Goal: Information Seeking & Learning: Learn about a topic

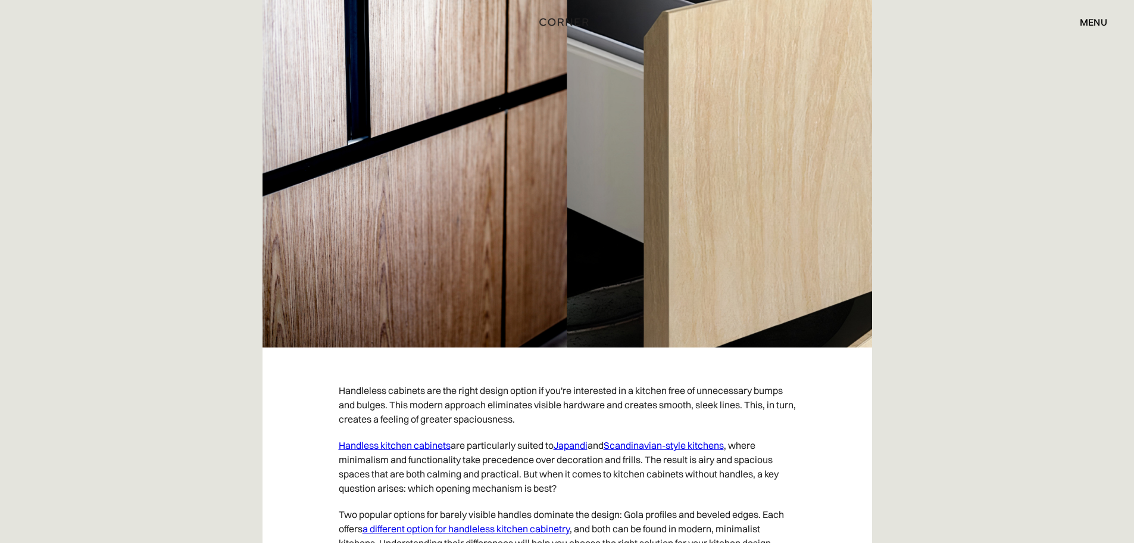
scroll to position [510, 0]
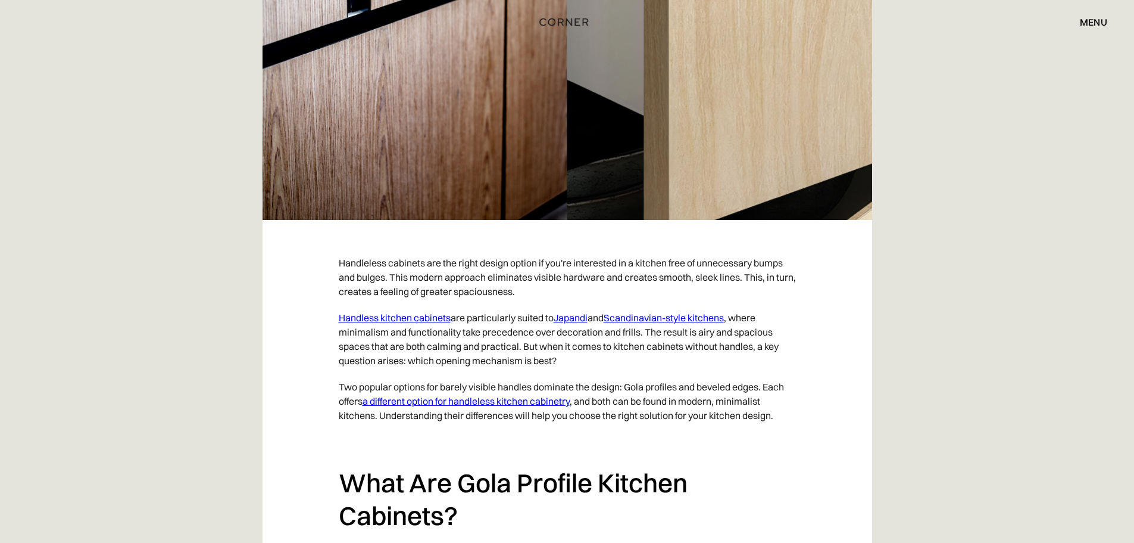
click at [579, 314] on link "Japandi" at bounding box center [571, 317] width 34 height 12
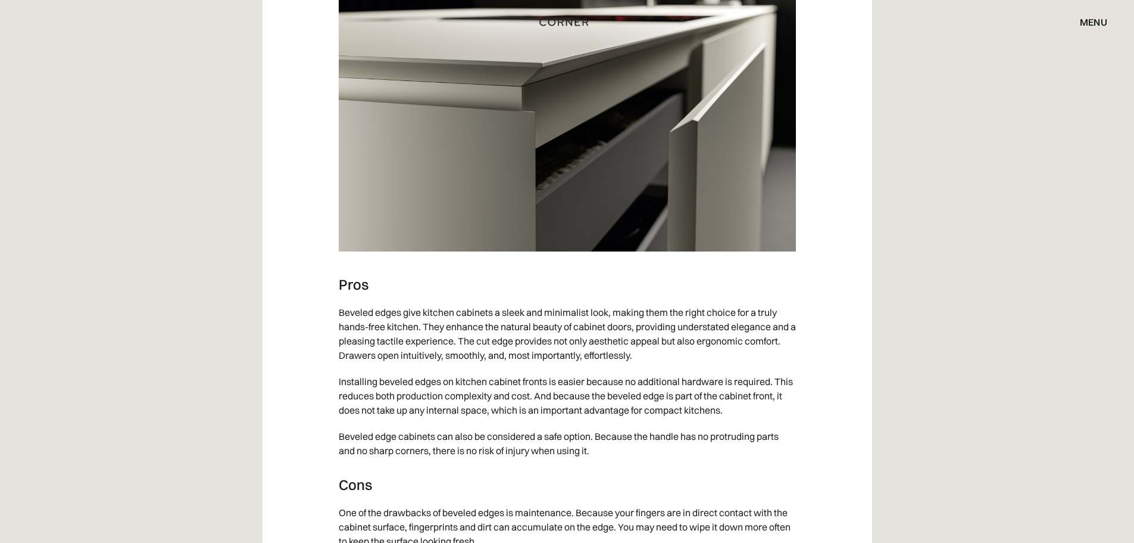
scroll to position [3275, 0]
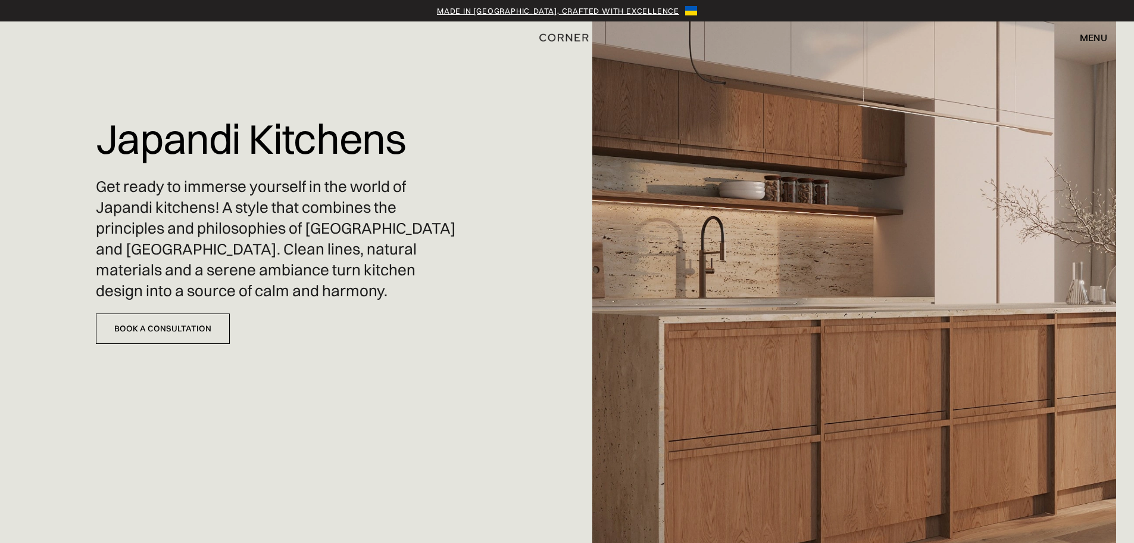
click at [490, 7] on div "Made in [GEOGRAPHIC_DATA], crafted with excellence" at bounding box center [558, 11] width 242 height 12
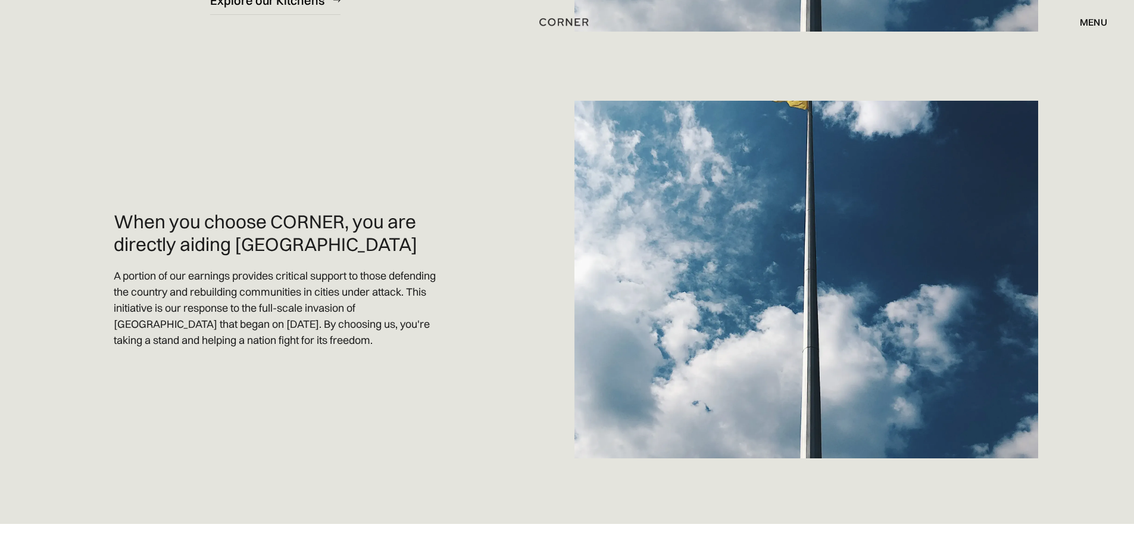
scroll to position [715, 0]
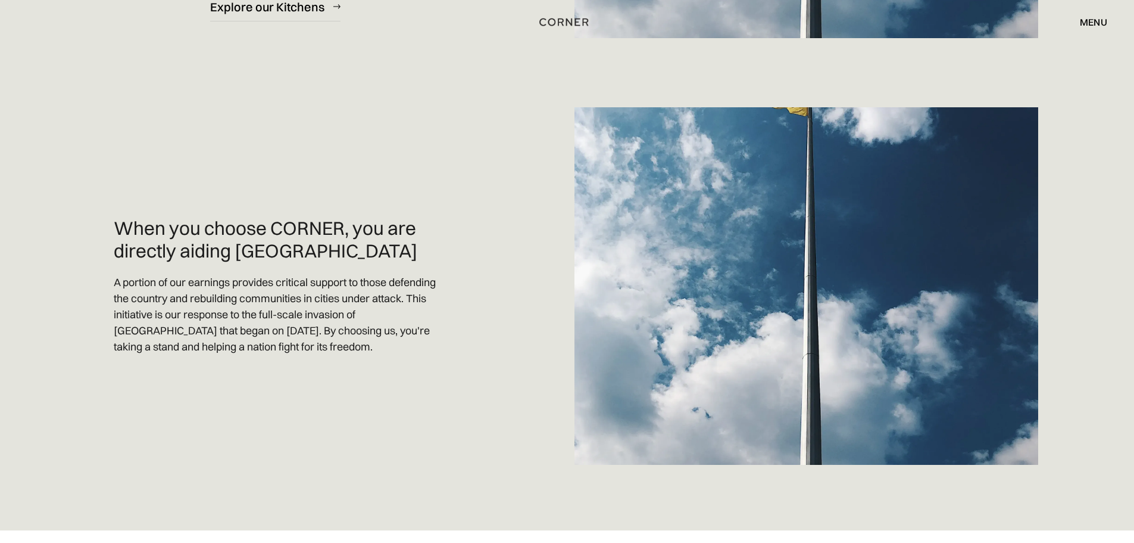
click at [1086, 25] on div "menu" at bounding box center [1093, 22] width 27 height 10
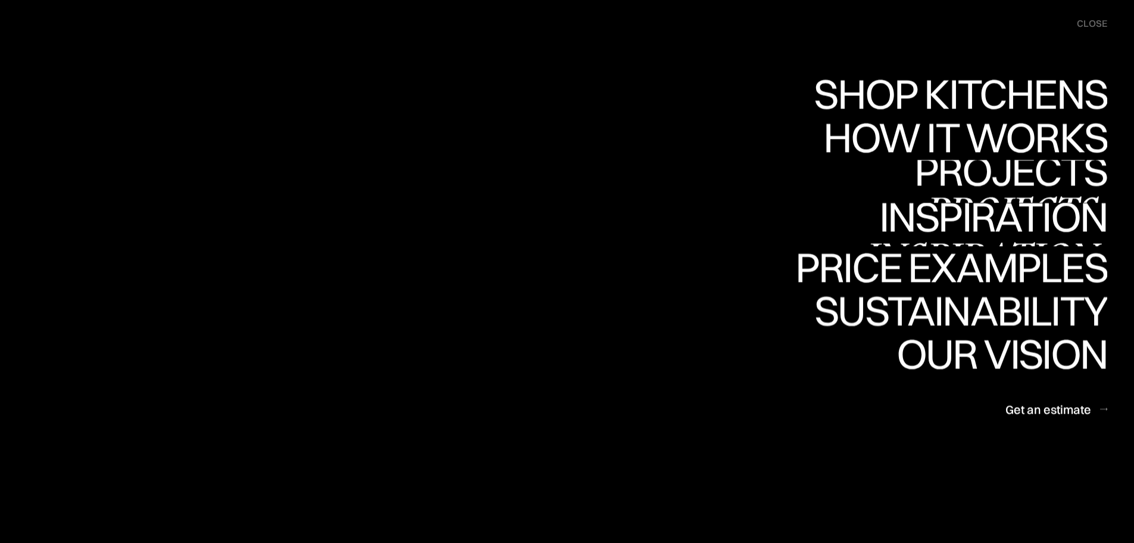
click at [1012, 191] on div "Projects" at bounding box center [1011, 212] width 193 height 42
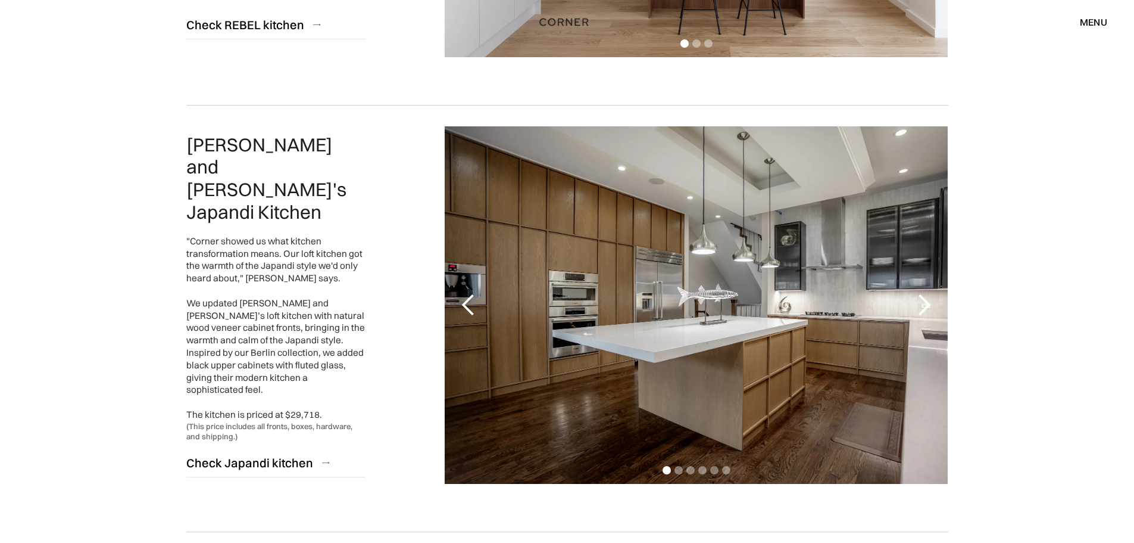
scroll to position [476, 0]
click at [924, 307] on div "next slide" at bounding box center [924, 304] width 24 height 24
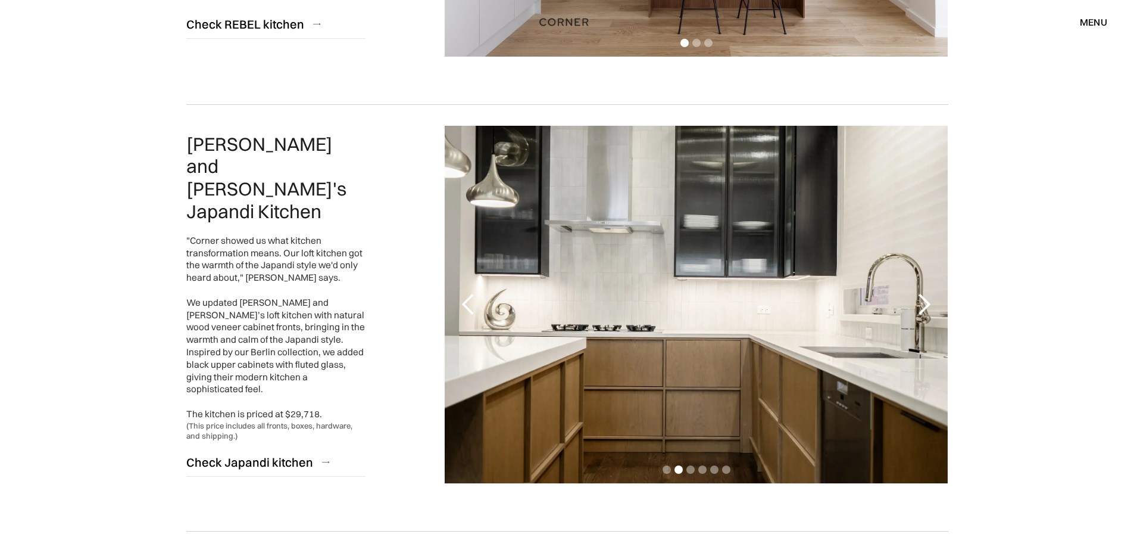
click at [921, 304] on div "next slide" at bounding box center [924, 304] width 24 height 24
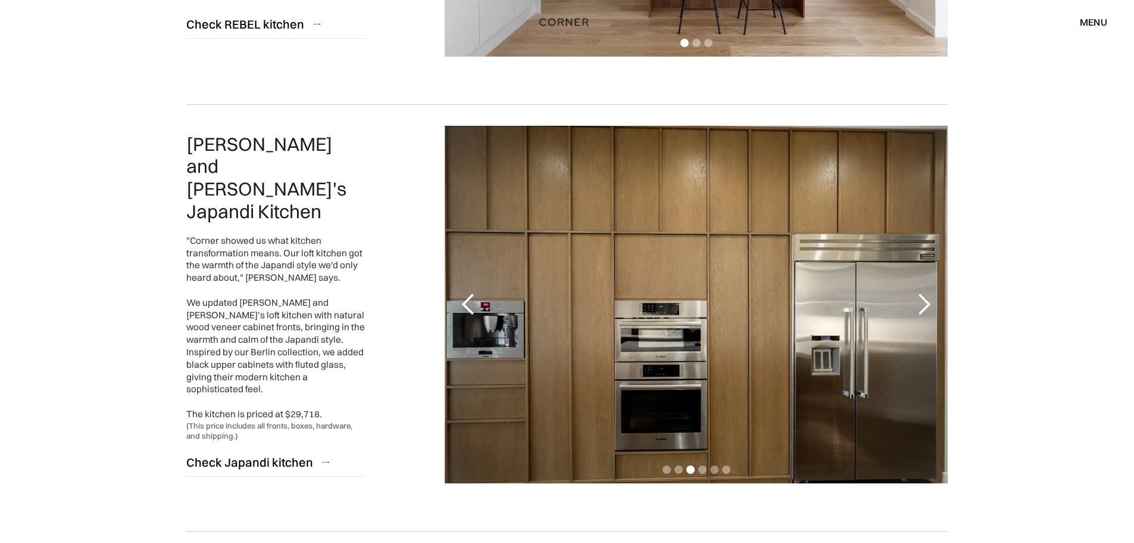
click at [921, 304] on div "next slide" at bounding box center [924, 304] width 24 height 24
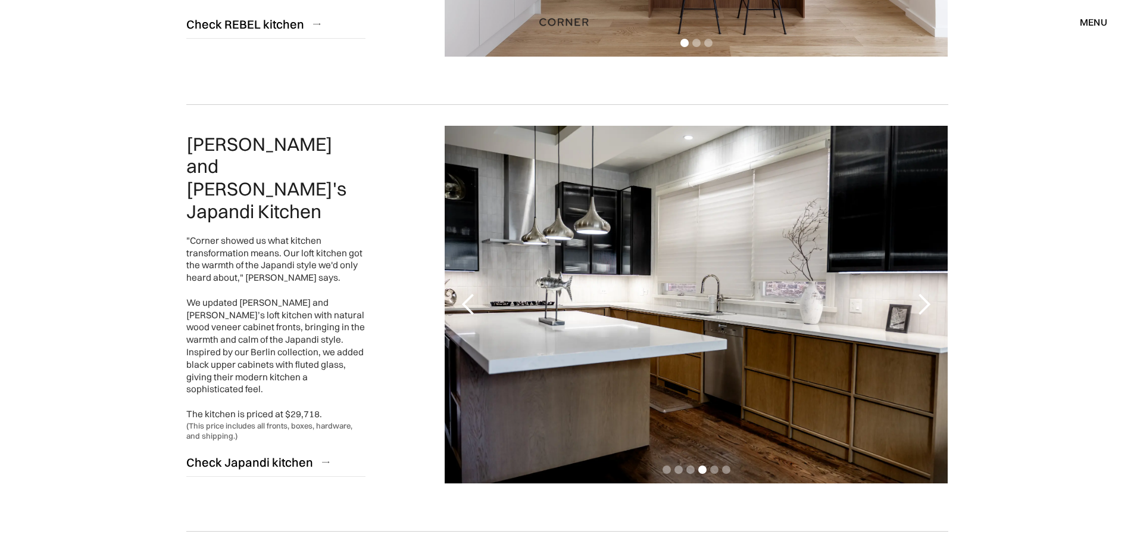
click at [921, 304] on div "next slide" at bounding box center [924, 304] width 24 height 24
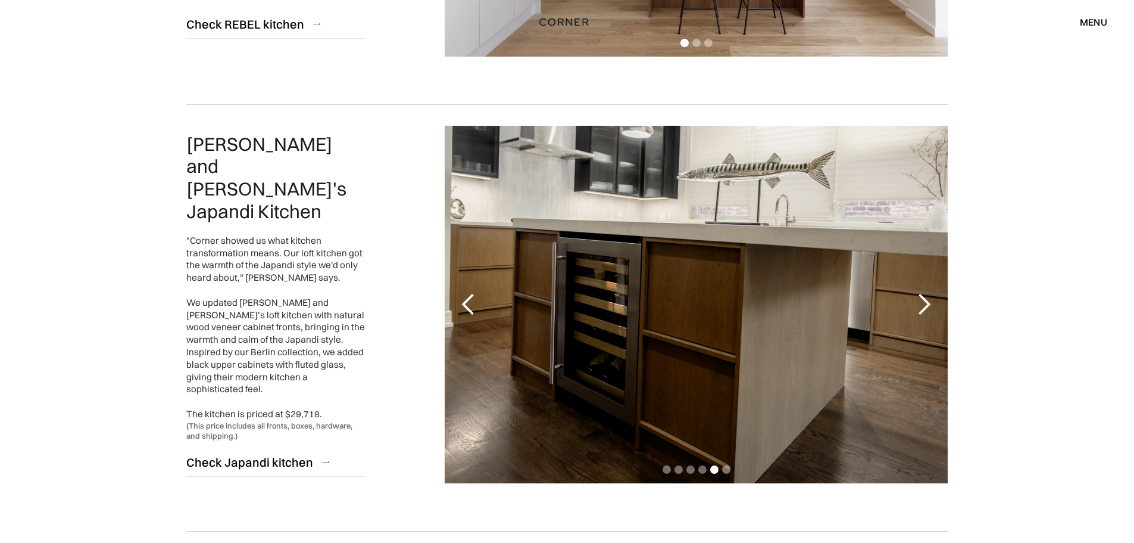
click at [921, 304] on div "next slide" at bounding box center [924, 304] width 24 height 24
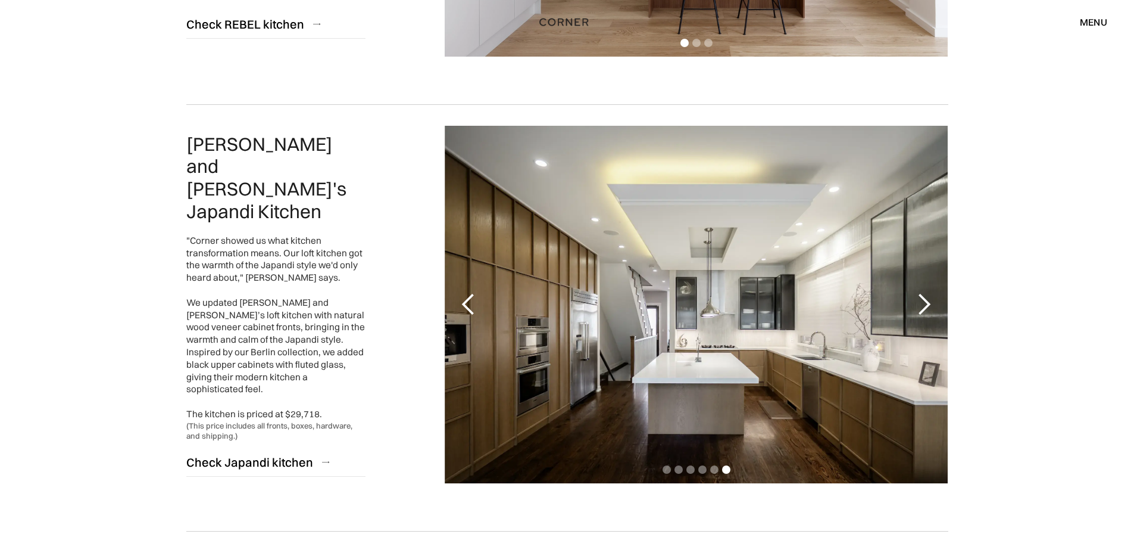
click at [921, 304] on div "next slide" at bounding box center [924, 304] width 24 height 24
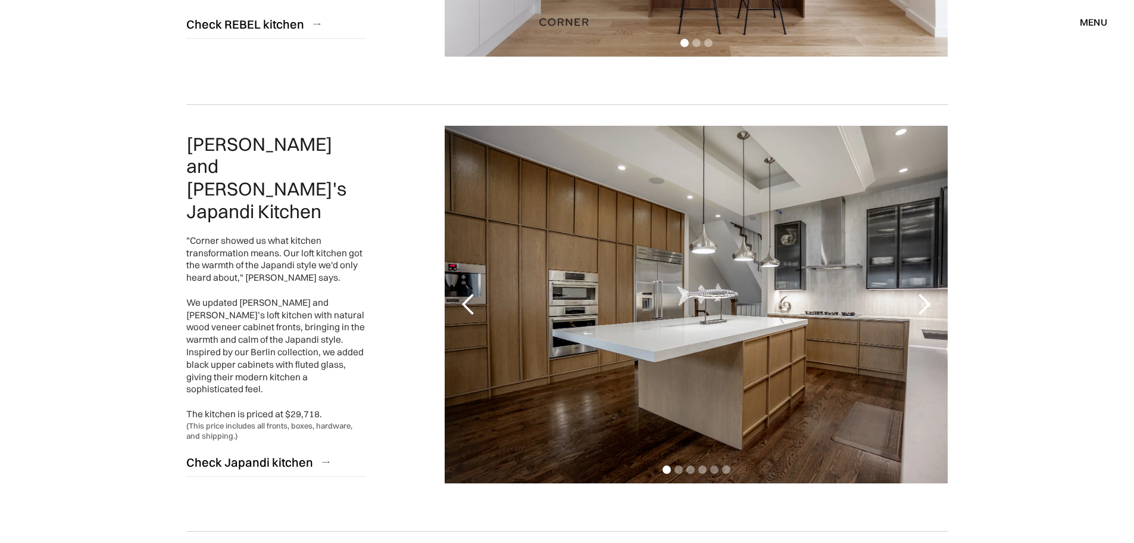
click at [921, 304] on div "next slide" at bounding box center [924, 304] width 24 height 24
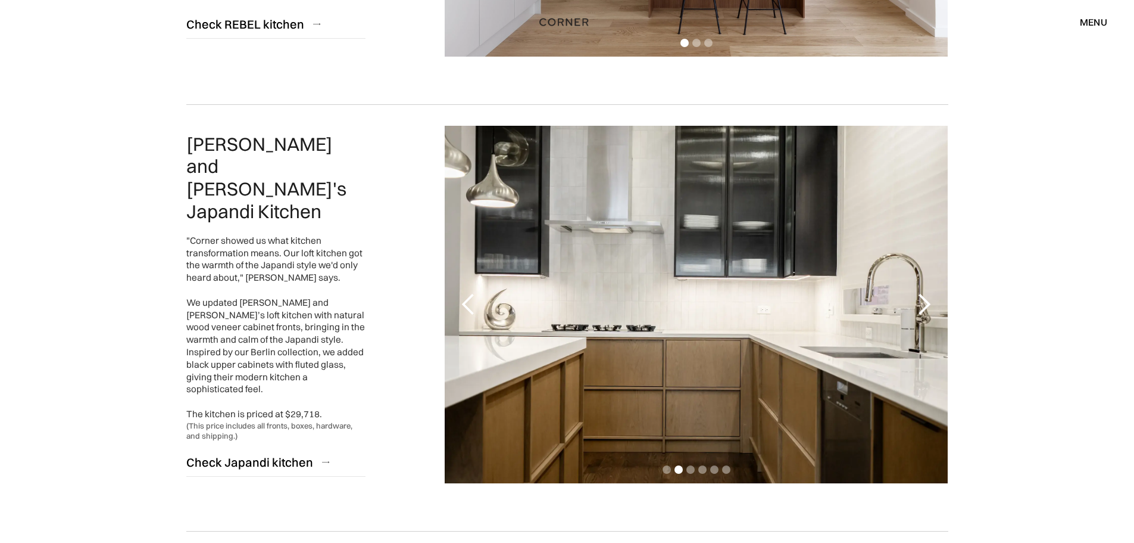
click at [921, 304] on div "next slide" at bounding box center [924, 304] width 24 height 24
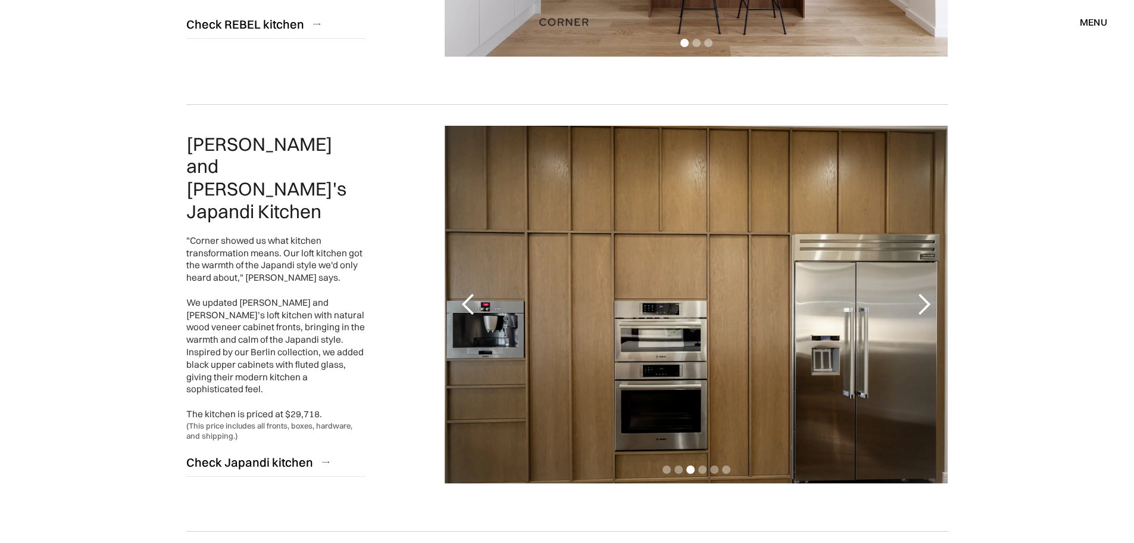
click at [921, 304] on div "next slide" at bounding box center [924, 304] width 24 height 24
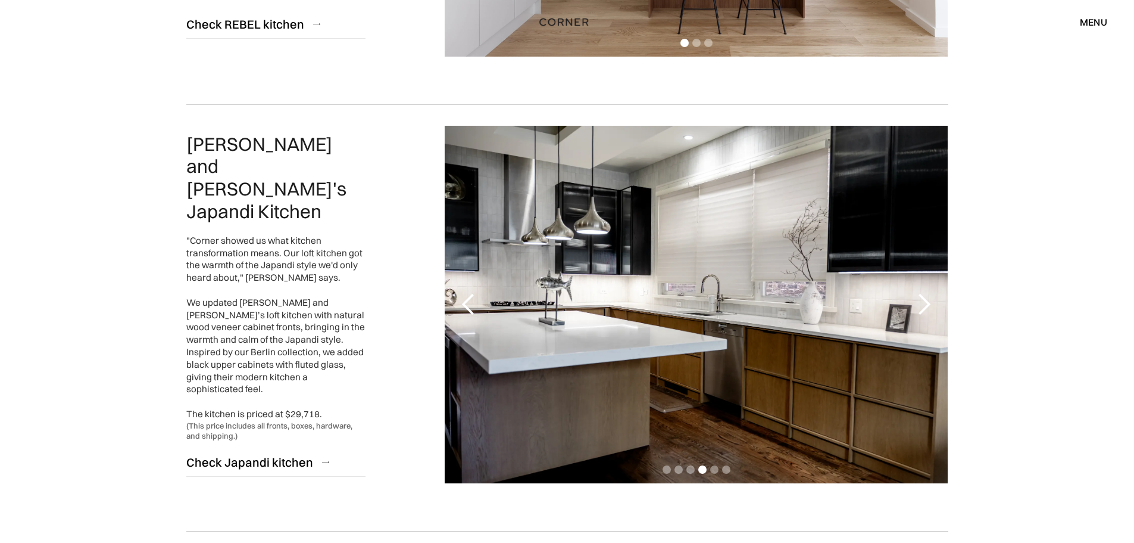
click at [921, 304] on div "next slide" at bounding box center [924, 304] width 24 height 24
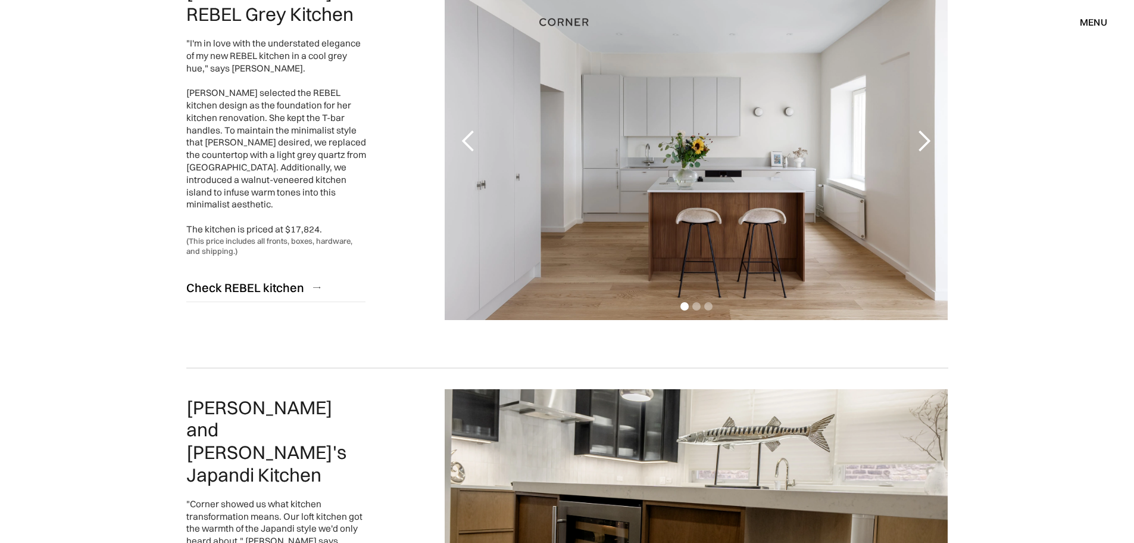
scroll to position [119, 0]
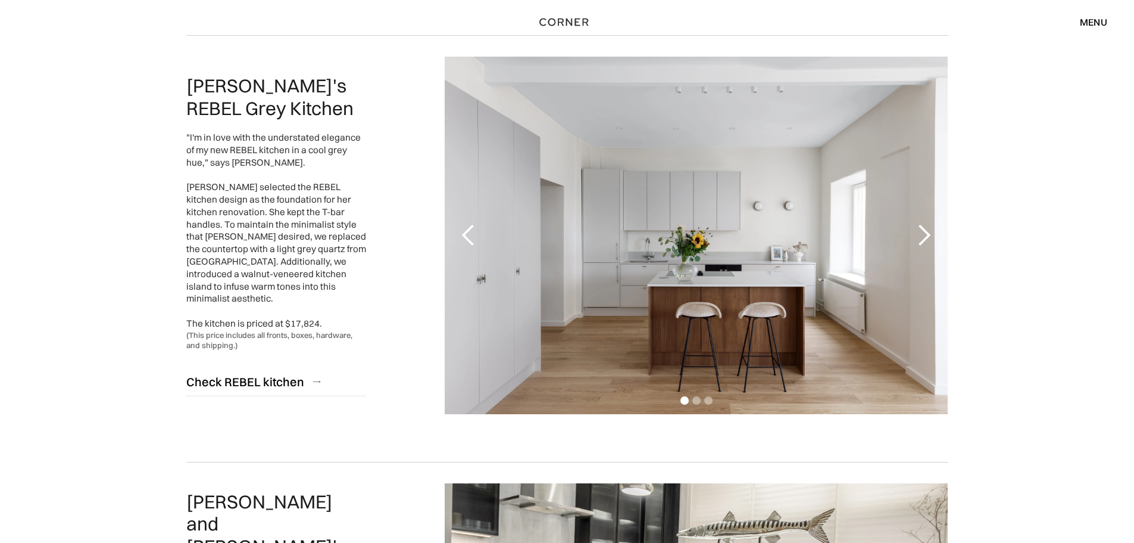
click at [928, 229] on div "next slide" at bounding box center [924, 235] width 24 height 24
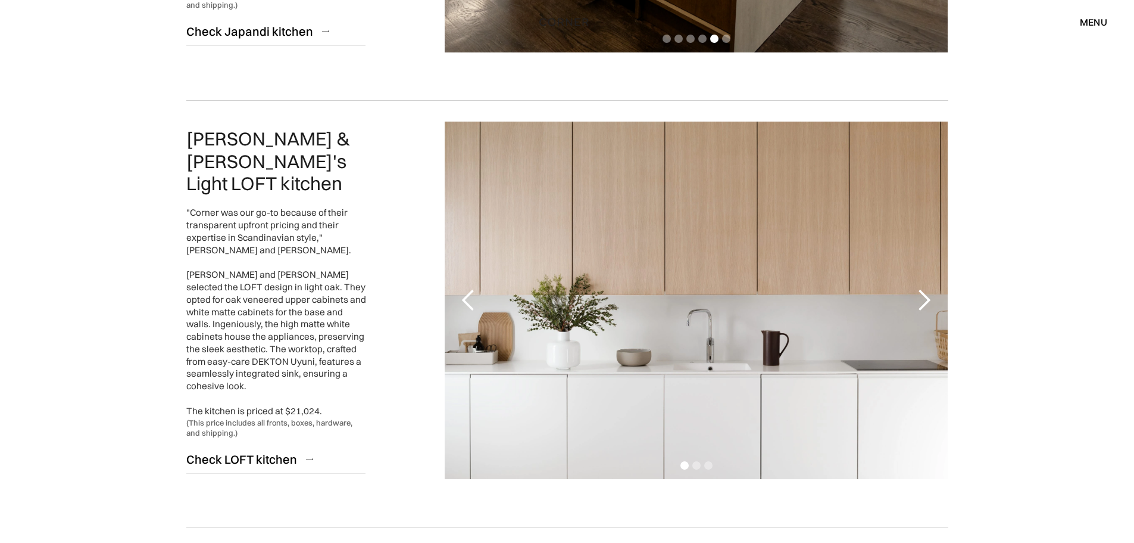
scroll to position [953, 0]
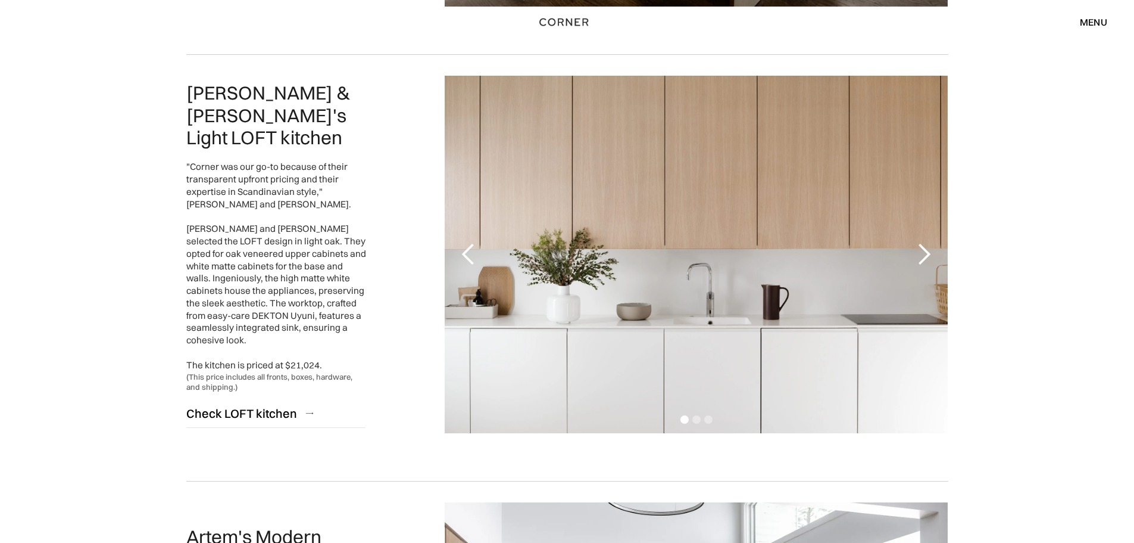
click at [927, 257] on div "next slide" at bounding box center [924, 254] width 24 height 24
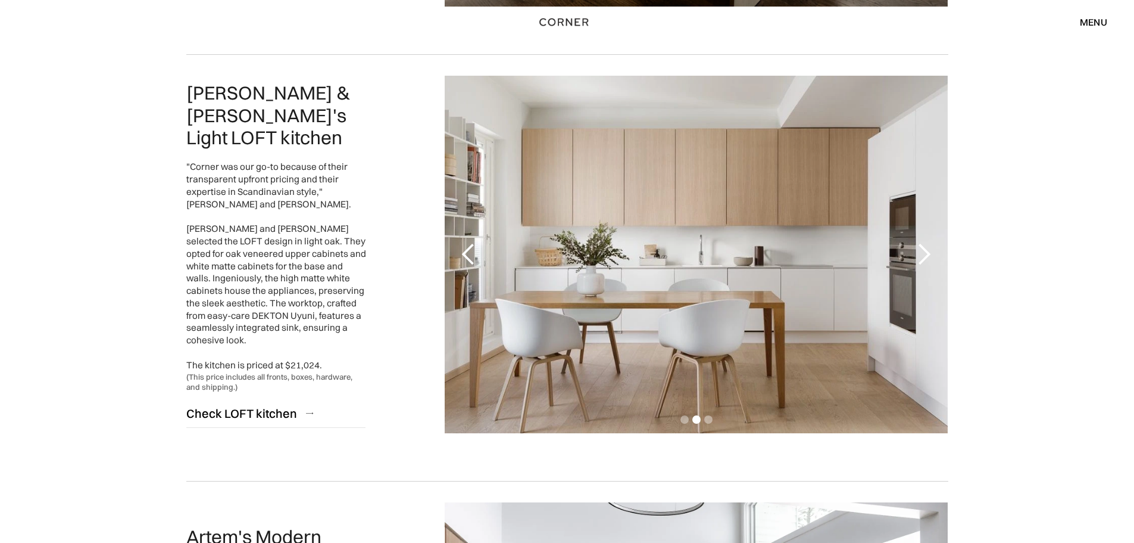
click at [927, 257] on div "next slide" at bounding box center [924, 254] width 24 height 24
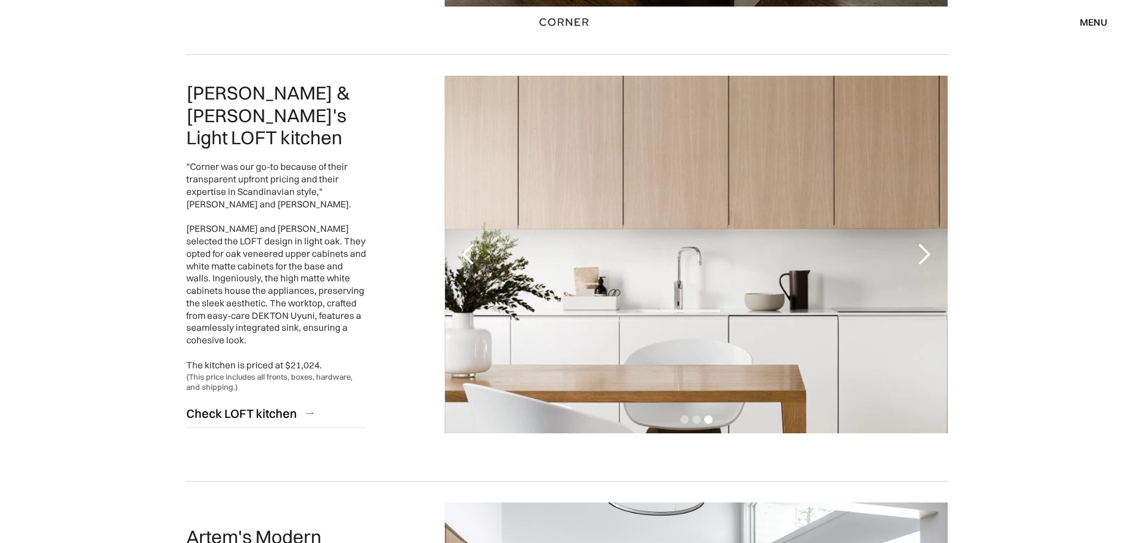
click at [927, 257] on div "next slide" at bounding box center [924, 254] width 24 height 24
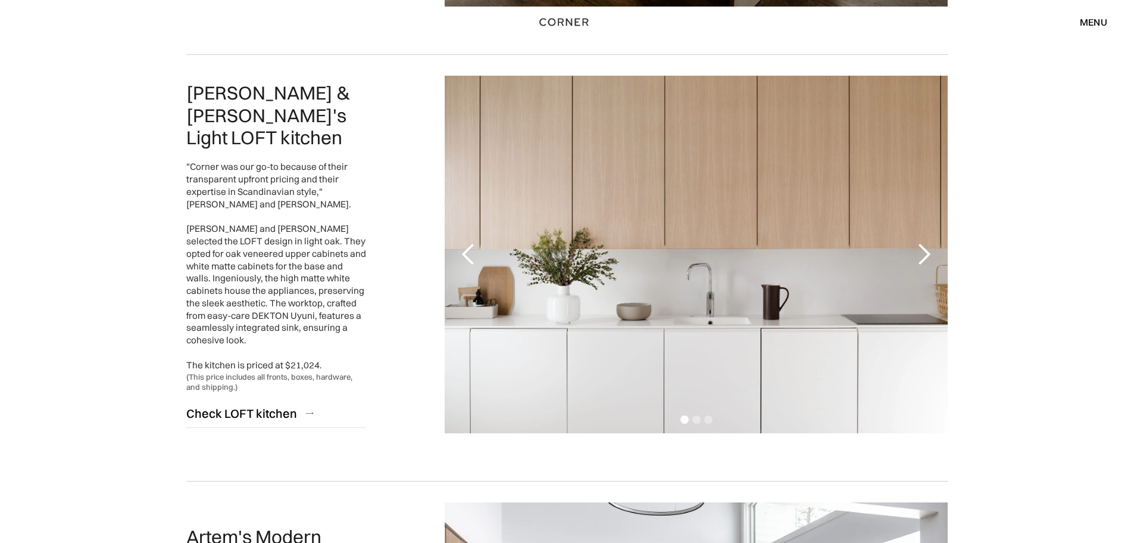
click at [927, 257] on div "next slide" at bounding box center [924, 254] width 24 height 24
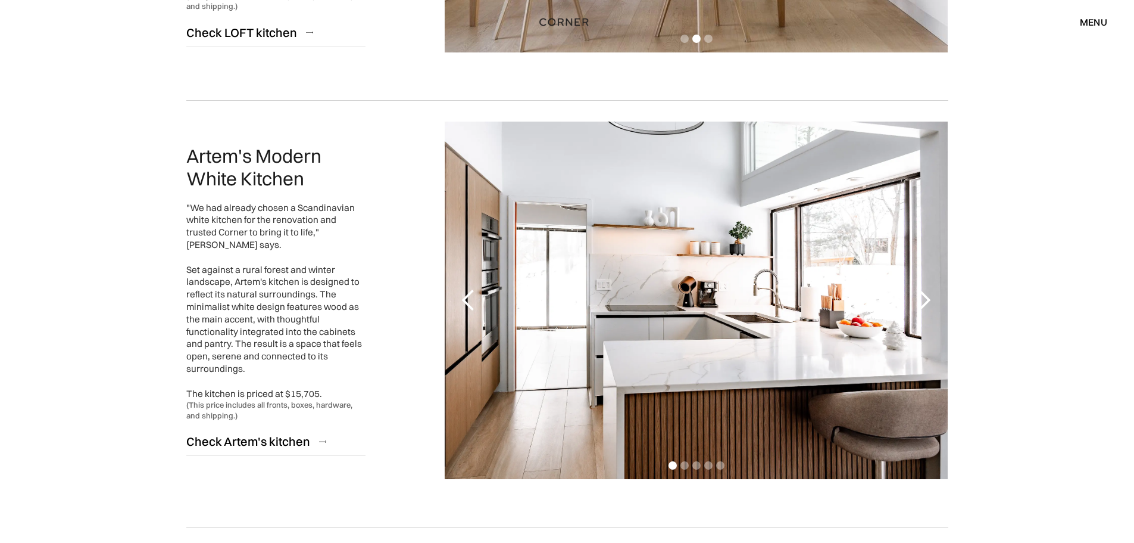
scroll to position [1370, 0]
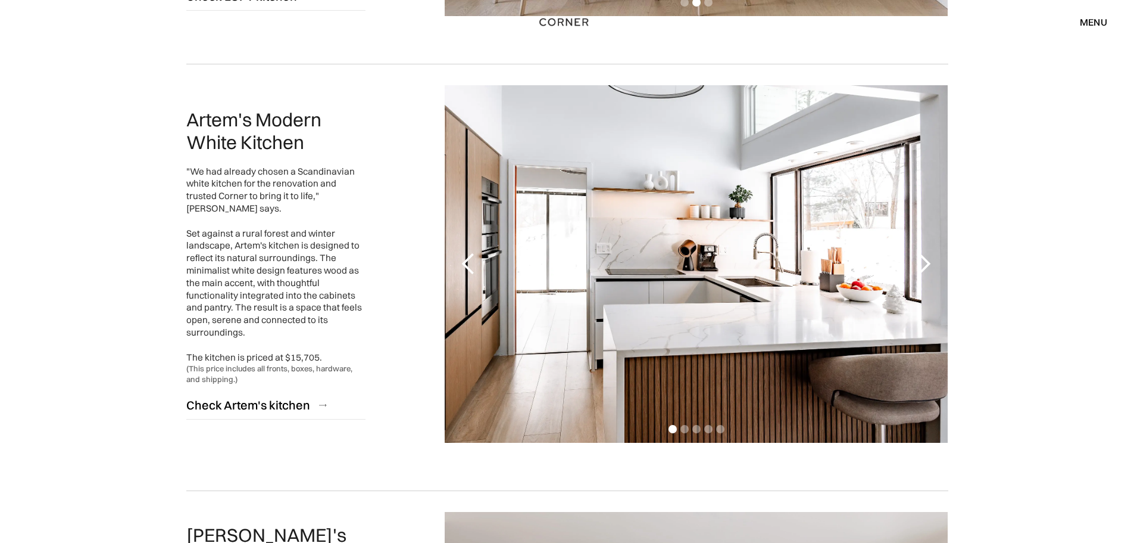
click at [930, 264] on div "next slide" at bounding box center [924, 264] width 24 height 24
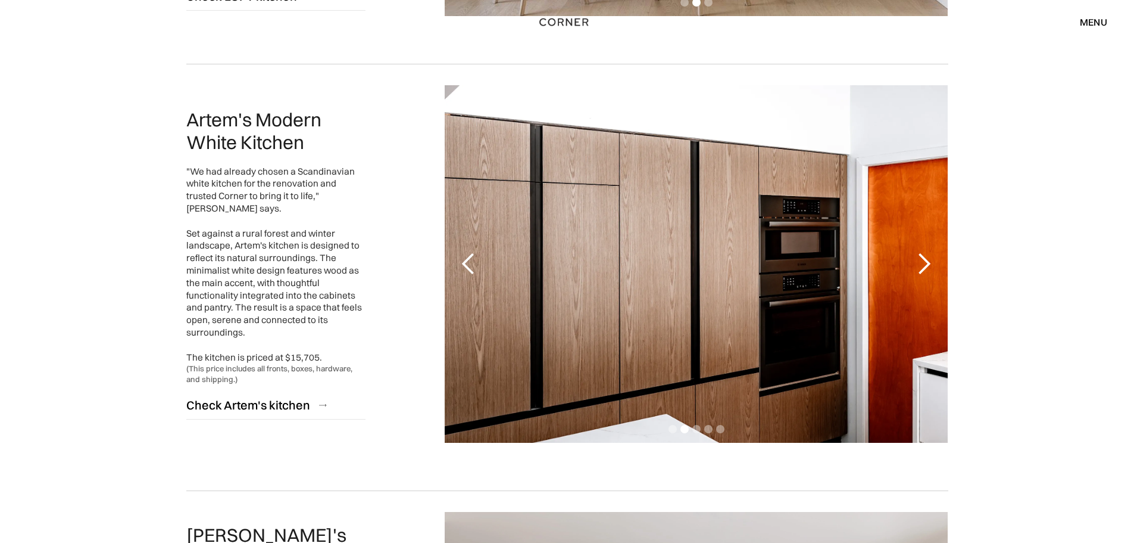
click at [925, 259] on div "next slide" at bounding box center [924, 264] width 24 height 24
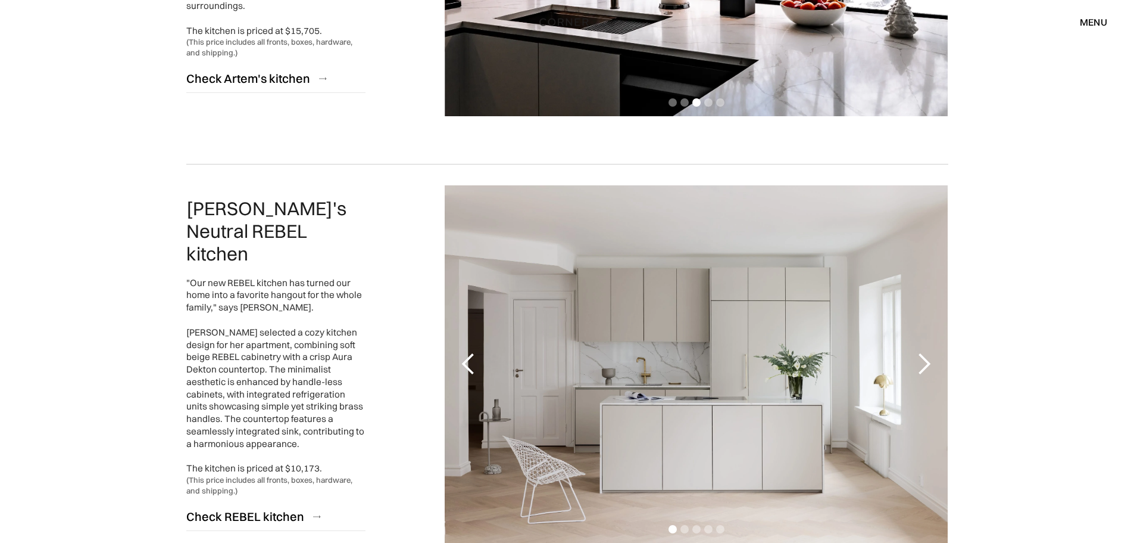
scroll to position [1727, 0]
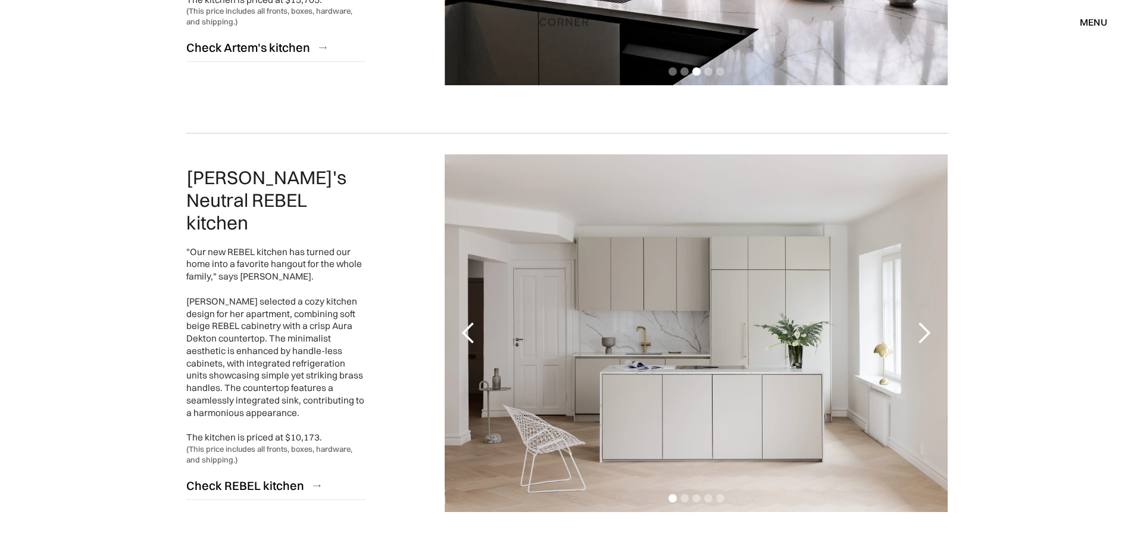
click at [922, 332] on div "next slide" at bounding box center [924, 333] width 24 height 24
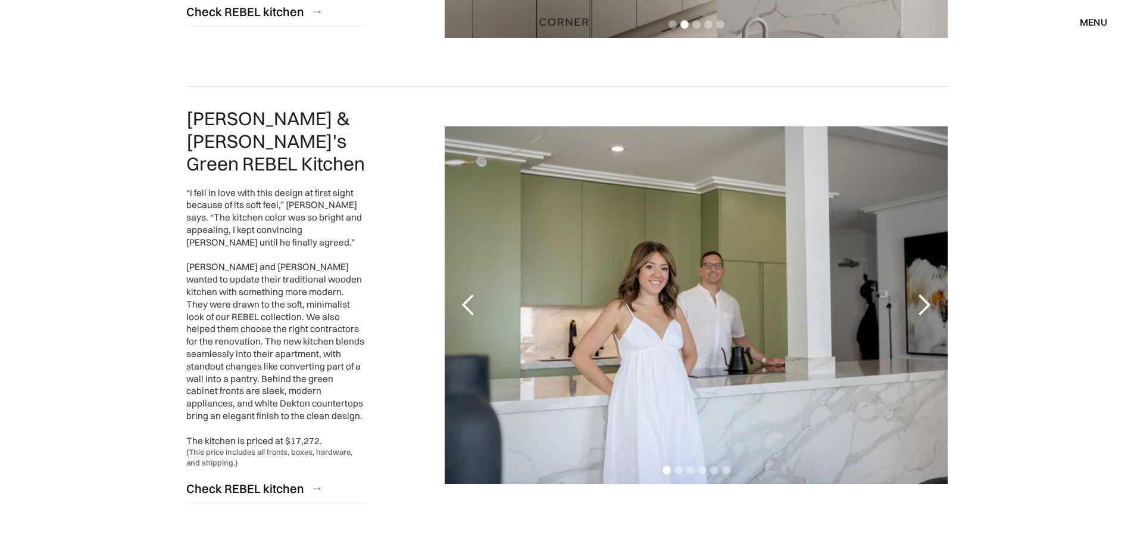
scroll to position [2203, 0]
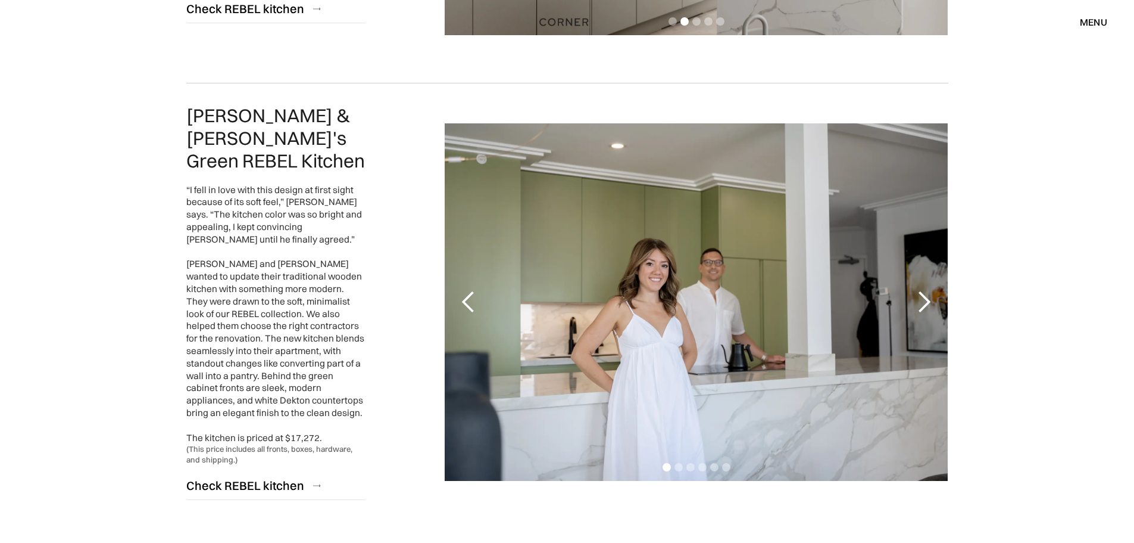
click at [921, 290] on div "next slide" at bounding box center [924, 302] width 24 height 24
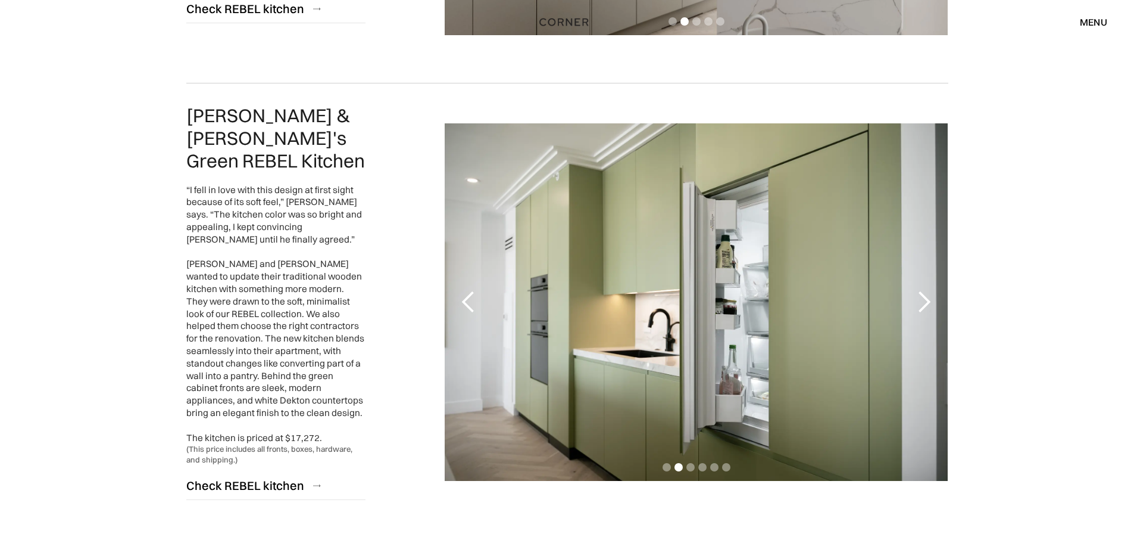
click at [921, 290] on div "next slide" at bounding box center [924, 302] width 24 height 24
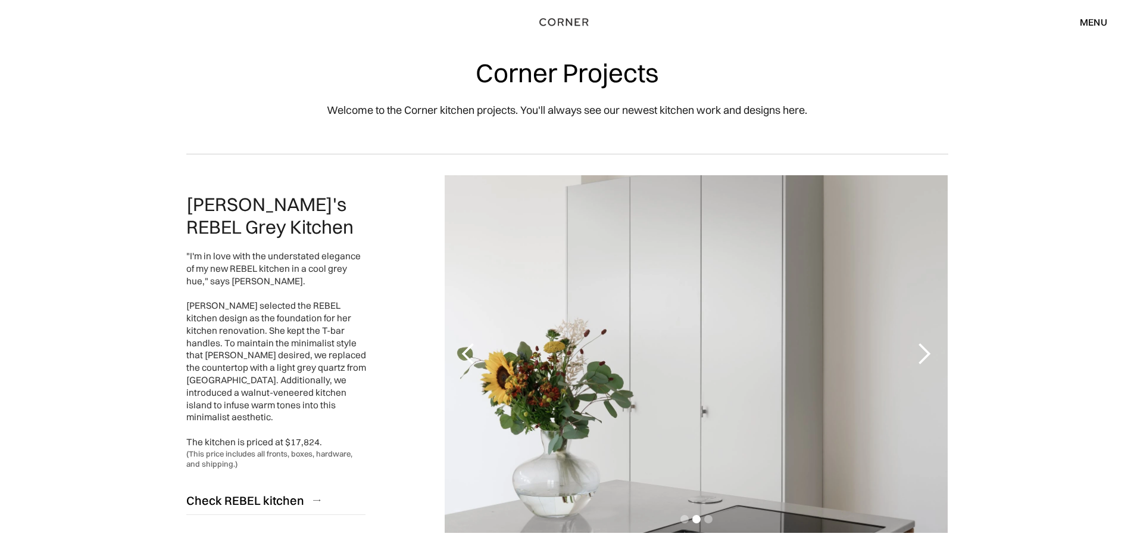
scroll to position [0, 0]
